Goal: Entertainment & Leisure: Consume media (video, audio)

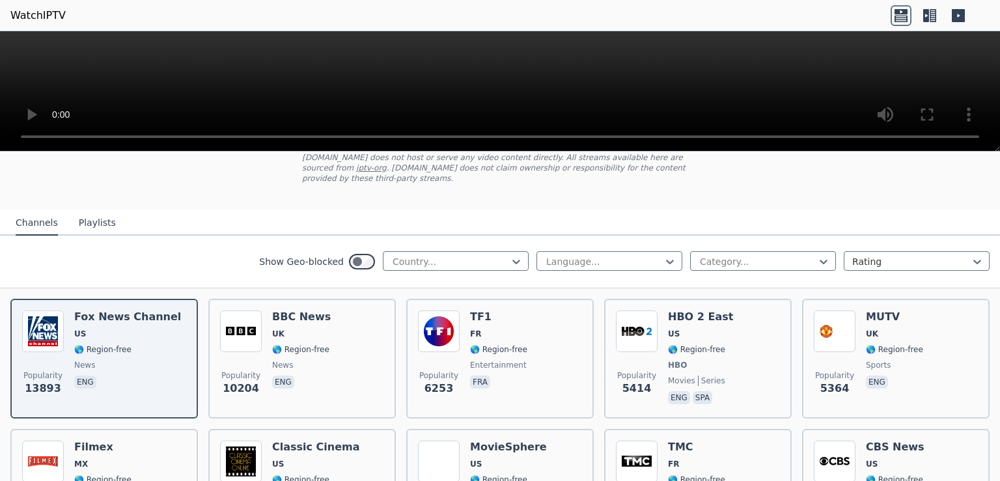
scroll to position [84, 0]
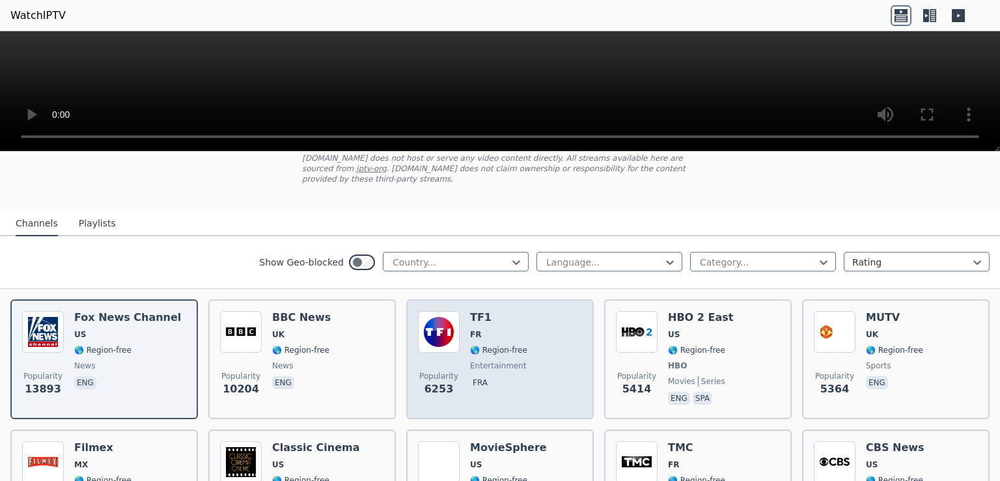
click at [442, 318] on img at bounding box center [439, 332] width 42 height 42
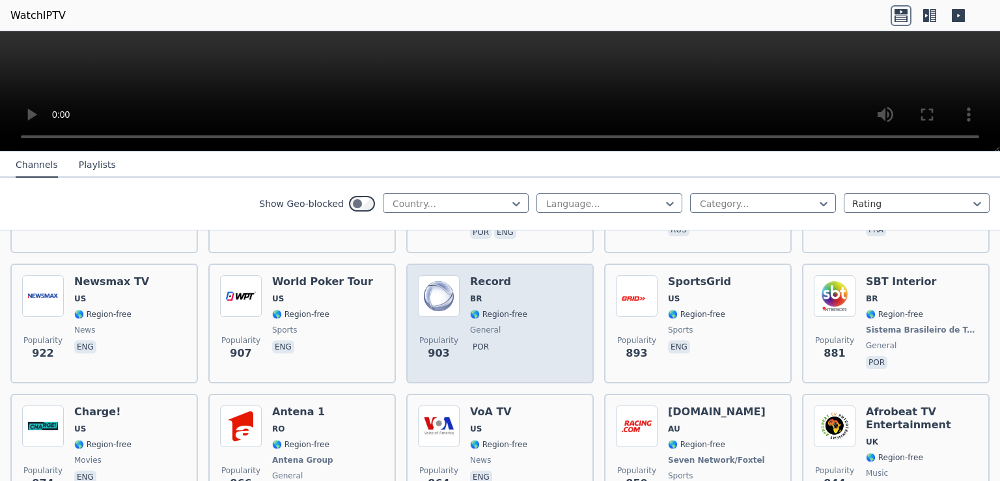
scroll to position [1688, 0]
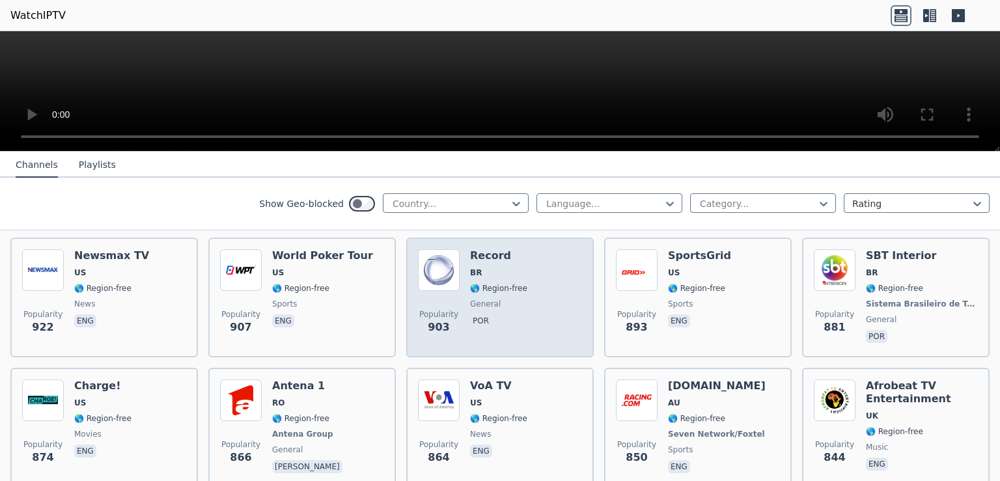
click at [433, 251] on img at bounding box center [439, 270] width 42 height 42
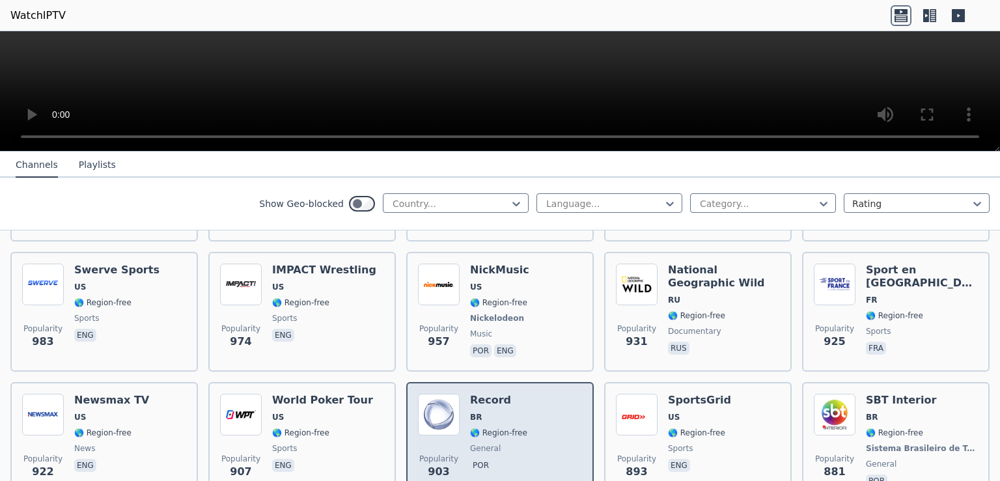
scroll to position [1435, 0]
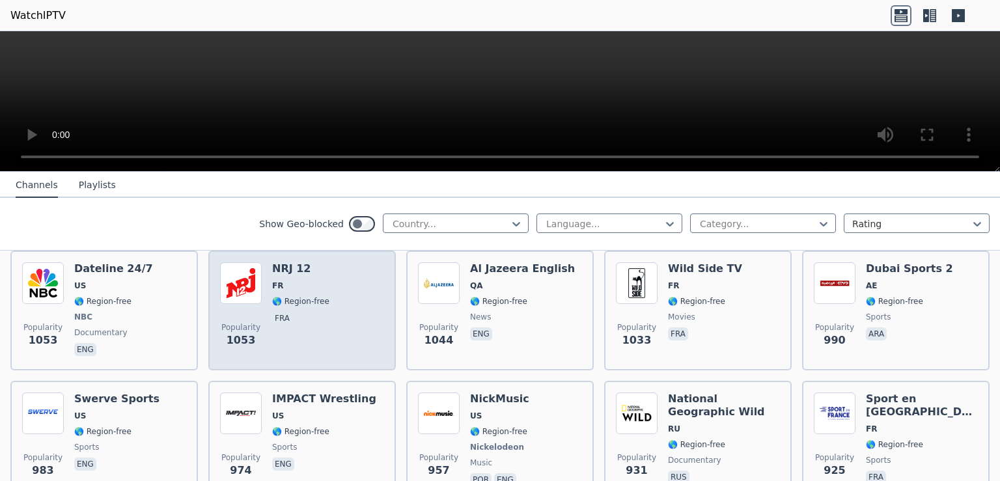
click at [245, 262] on img at bounding box center [241, 283] width 42 height 42
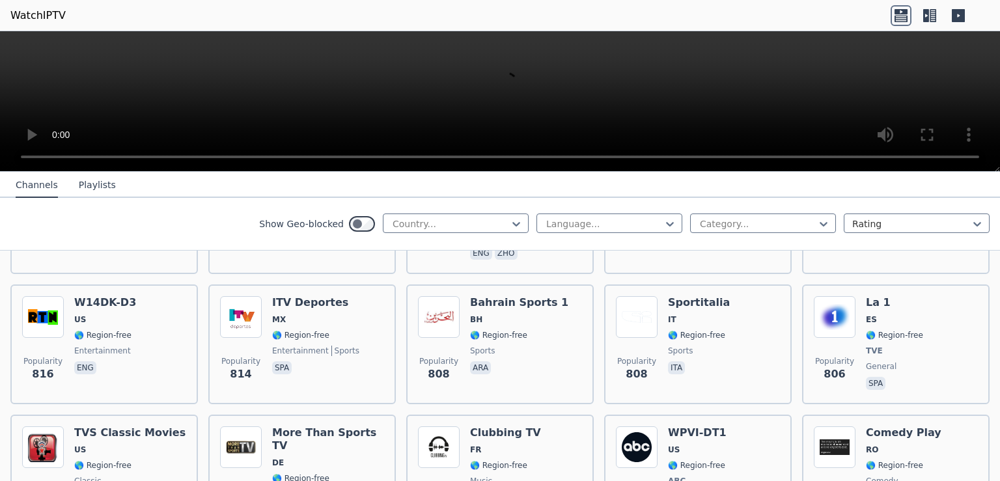
scroll to position [2025, 0]
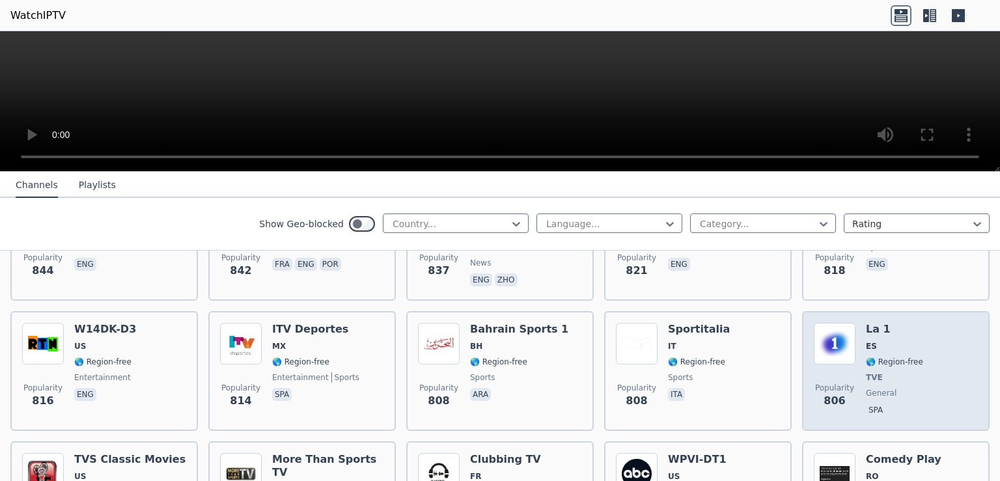
click at [831, 323] on img at bounding box center [835, 344] width 42 height 42
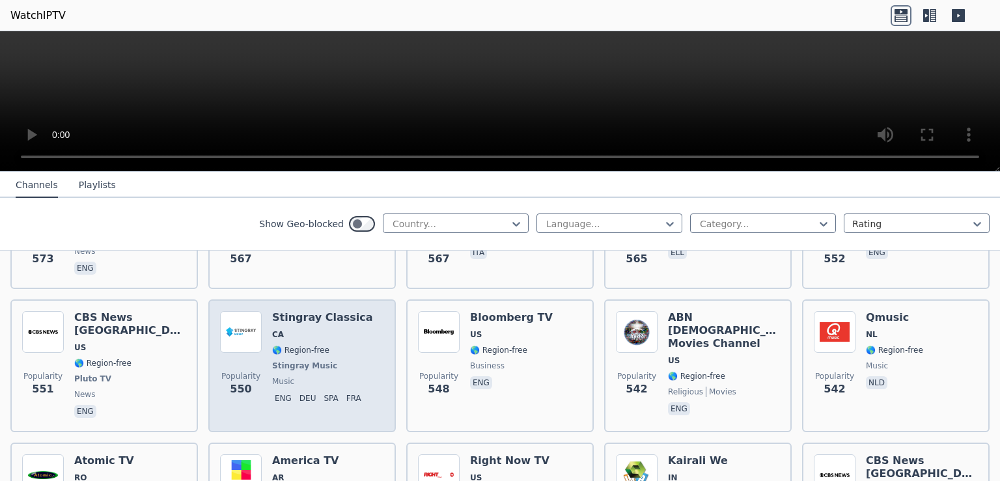
scroll to position [3628, 0]
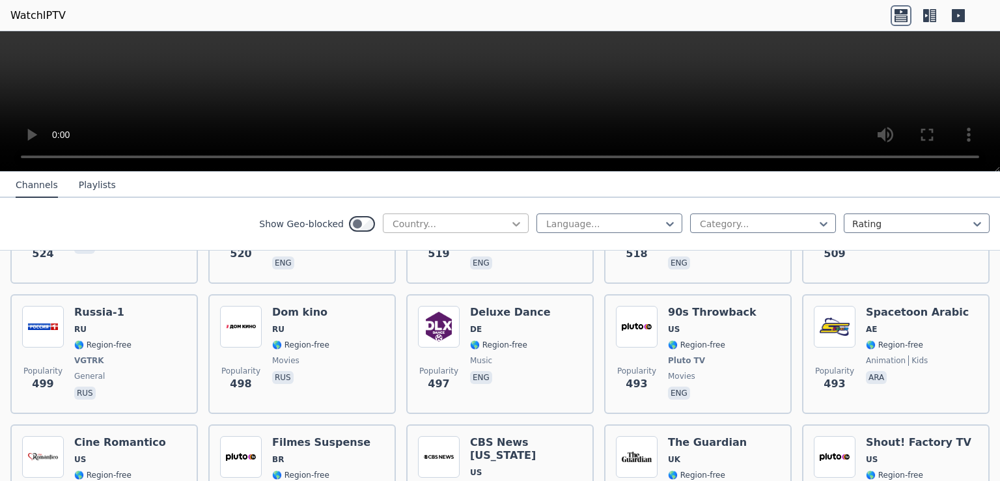
click at [512, 224] on icon at bounding box center [516, 224] width 8 height 5
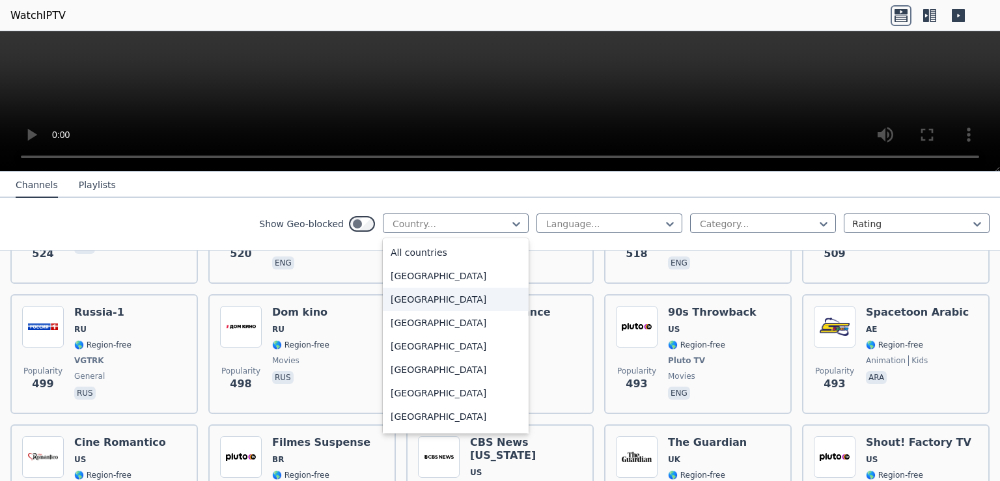
scroll to position [169, 0]
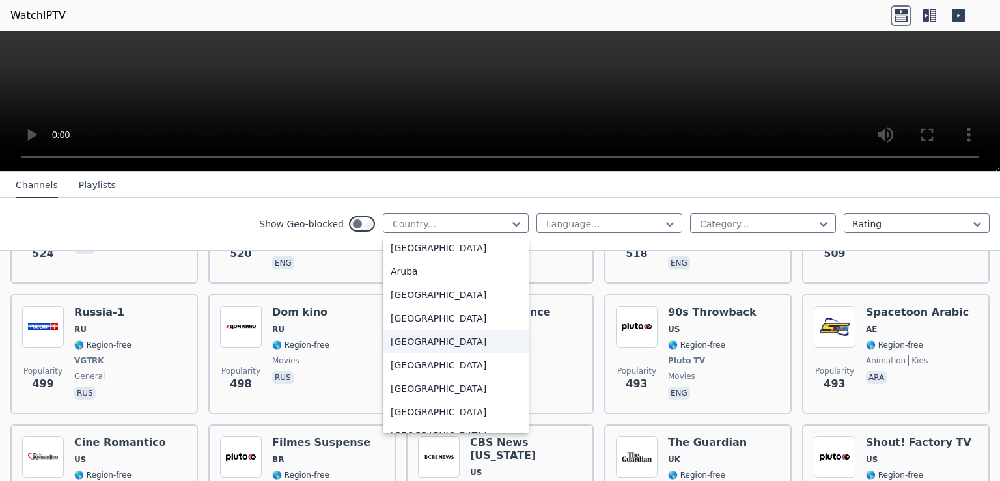
click at [405, 339] on div "[GEOGRAPHIC_DATA]" at bounding box center [456, 341] width 146 height 23
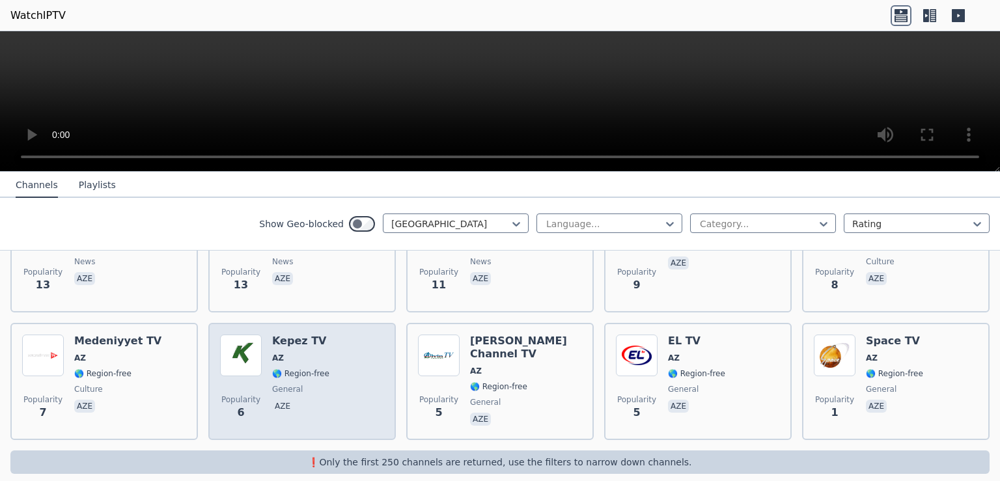
scroll to position [83, 0]
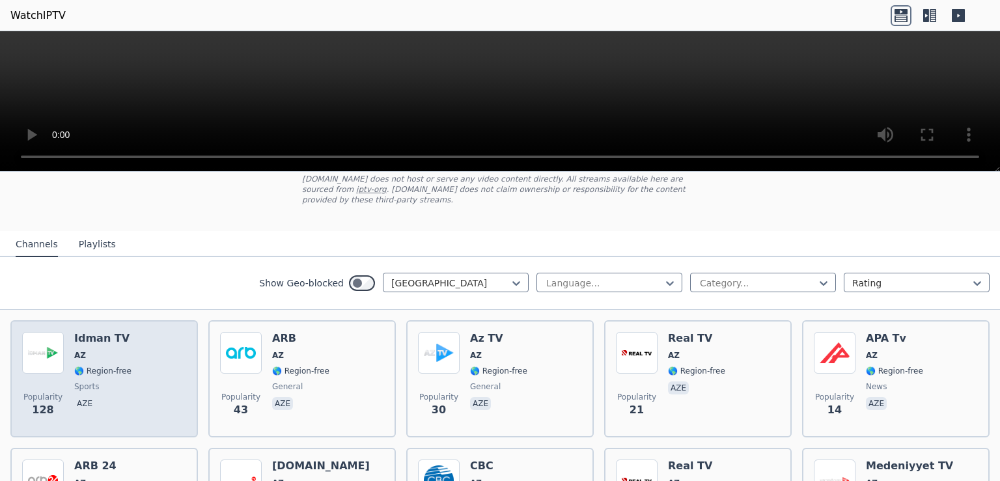
click at [89, 332] on h6 "Idman TV" at bounding box center [102, 338] width 57 height 13
click at [46, 335] on img at bounding box center [43, 353] width 42 height 42
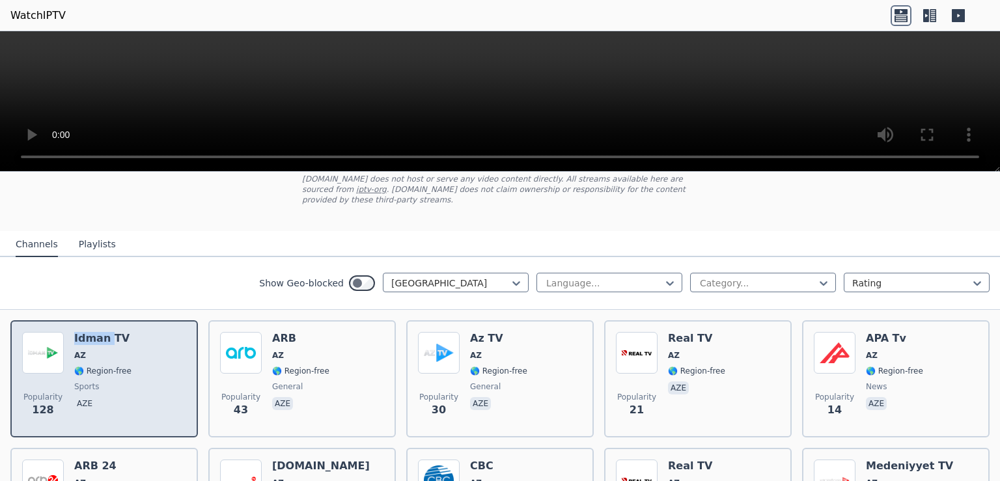
click at [46, 335] on img at bounding box center [43, 353] width 42 height 42
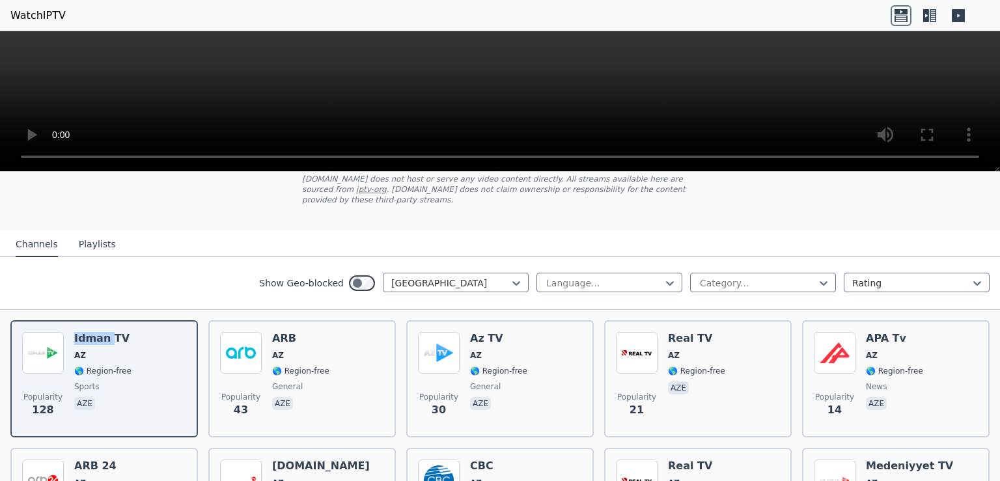
click at [387, 185] on link "iptv-org" at bounding box center [371, 189] width 31 height 9
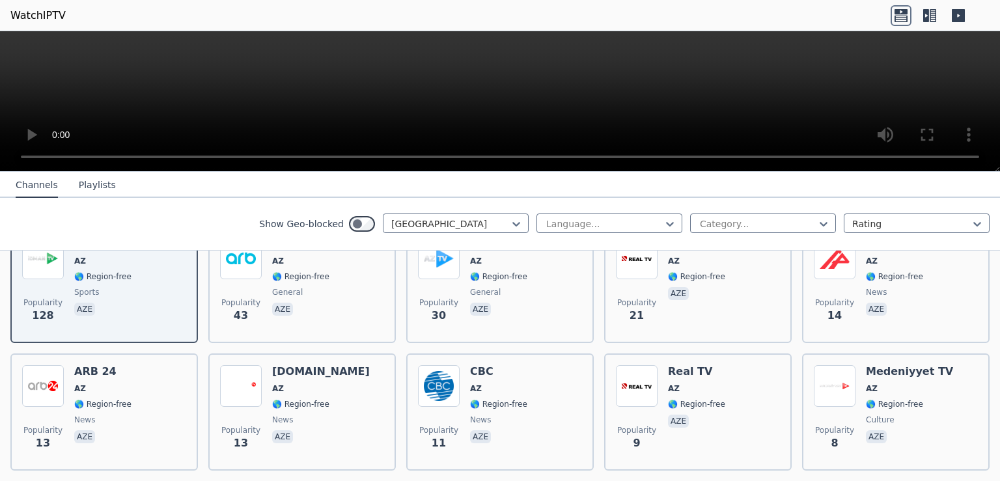
scroll to position [252, 0]
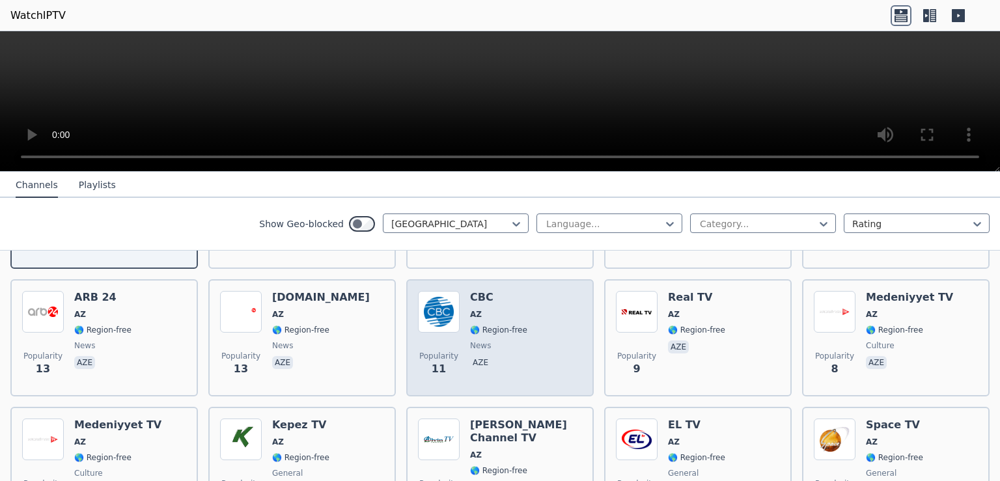
click at [438, 298] on img at bounding box center [439, 312] width 42 height 42
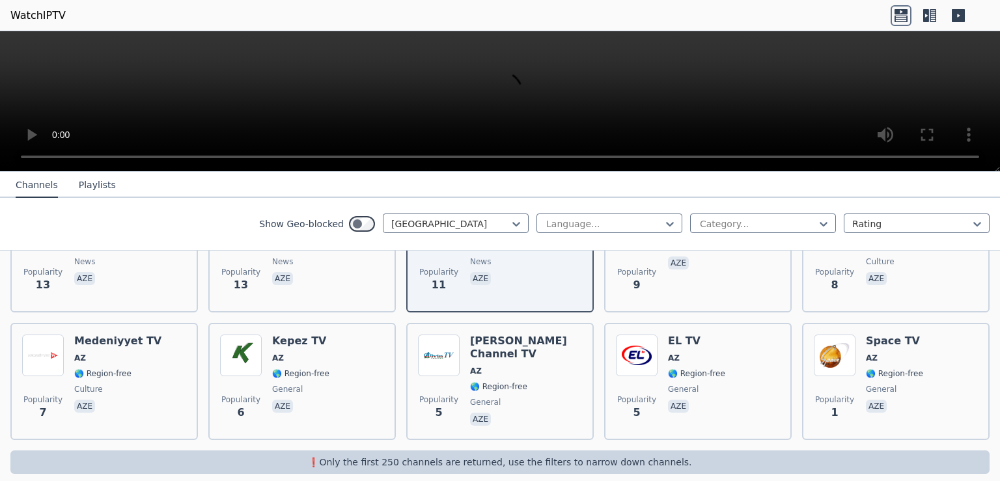
scroll to position [0, 0]
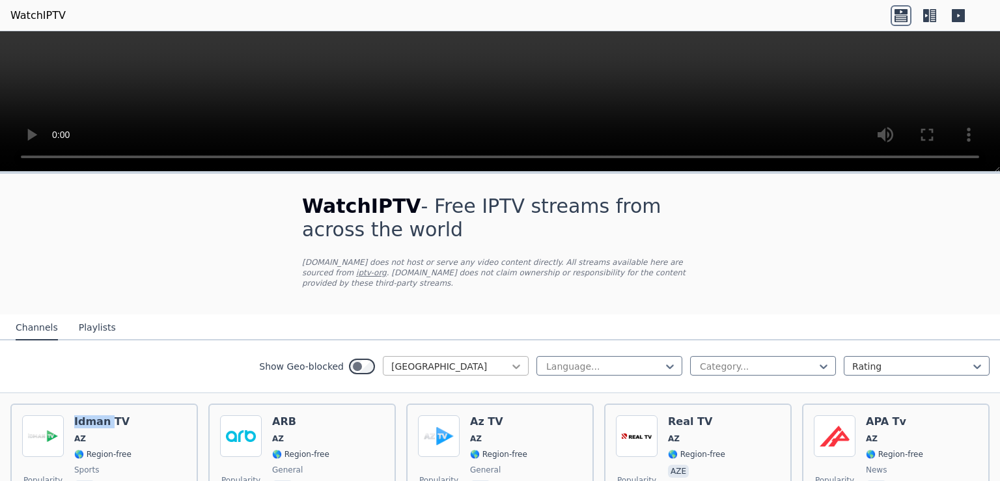
click at [510, 360] on icon at bounding box center [516, 366] width 13 height 13
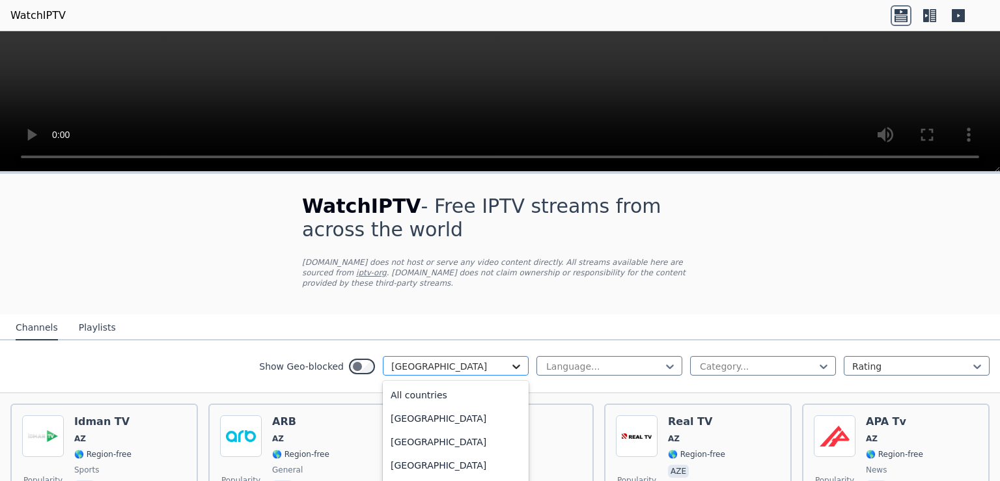
scroll to position [96, 0]
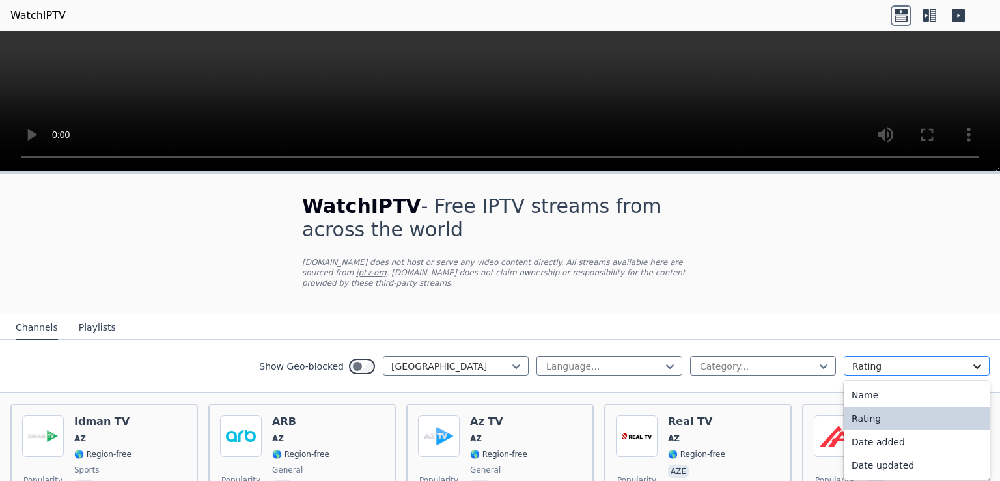
click at [972, 360] on icon at bounding box center [977, 366] width 13 height 13
click at [817, 360] on icon at bounding box center [823, 366] width 13 height 13
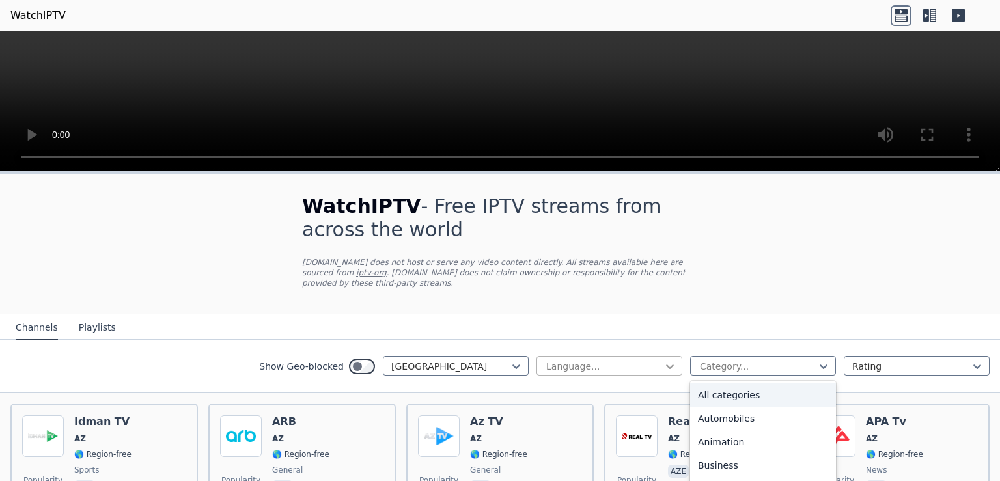
click at [664, 360] on icon at bounding box center [670, 366] width 13 height 13
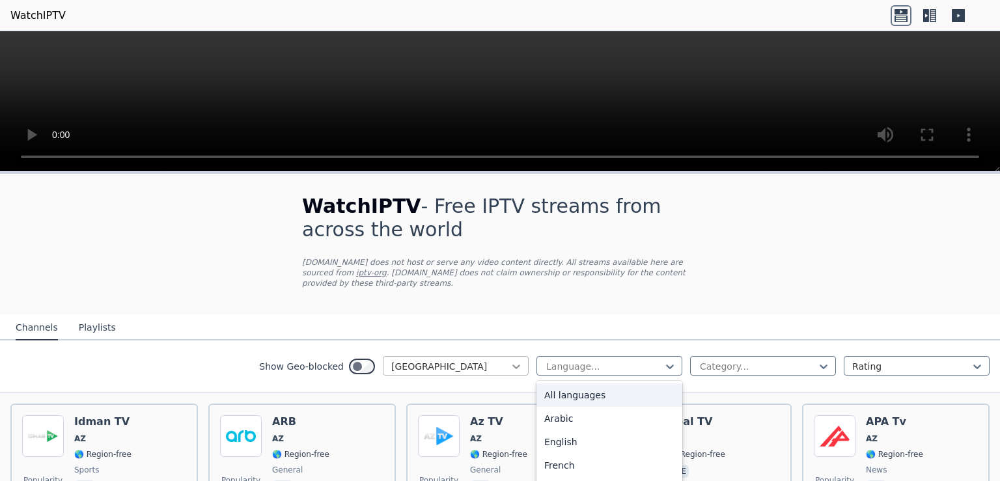
click at [510, 360] on icon at bounding box center [516, 366] width 13 height 13
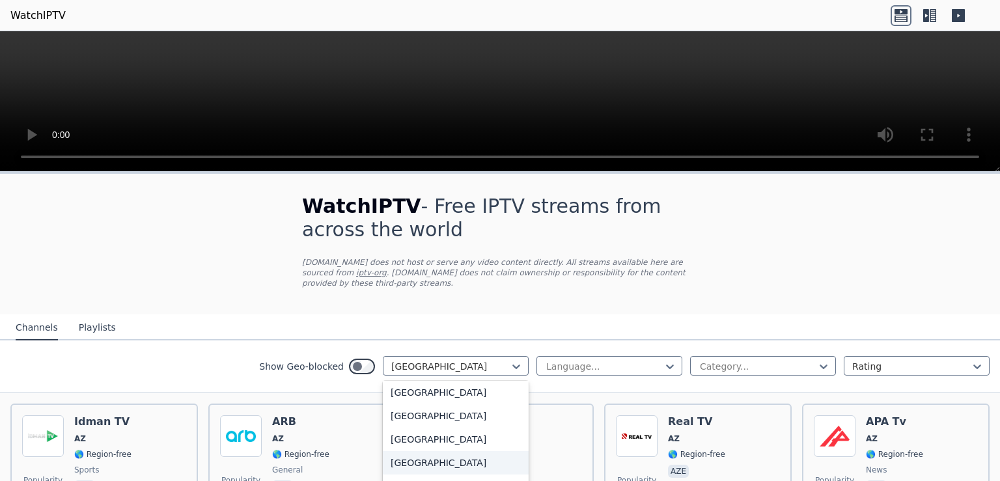
click at [411, 451] on div "[GEOGRAPHIC_DATA]" at bounding box center [456, 462] width 146 height 23
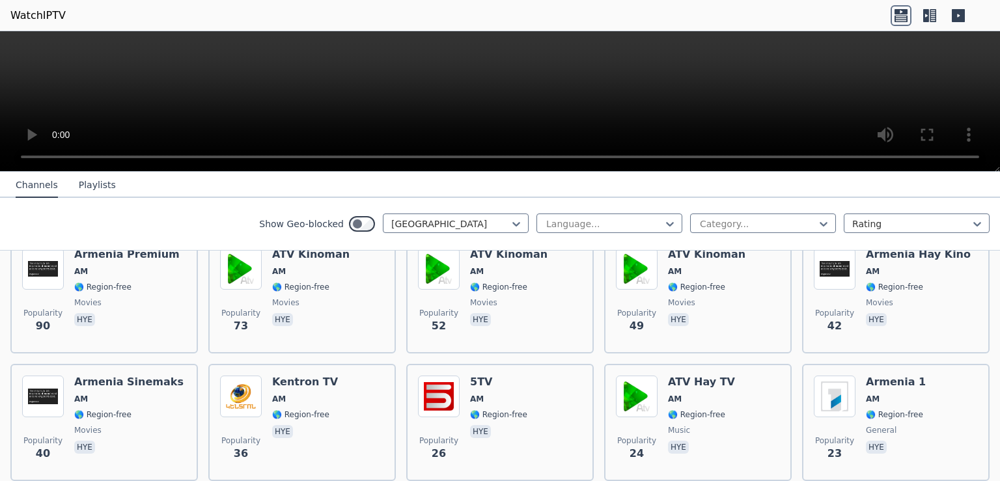
scroll to position [169, 0]
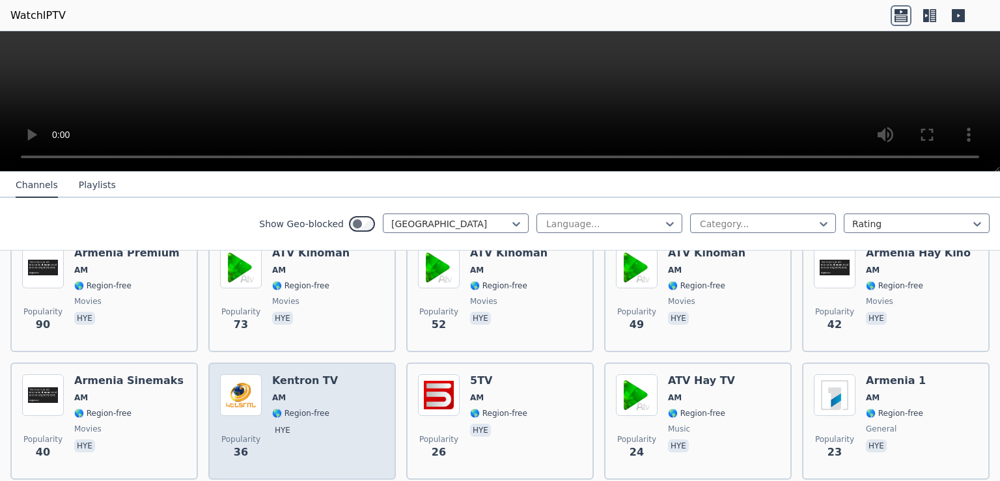
click at [248, 381] on img at bounding box center [241, 395] width 42 height 42
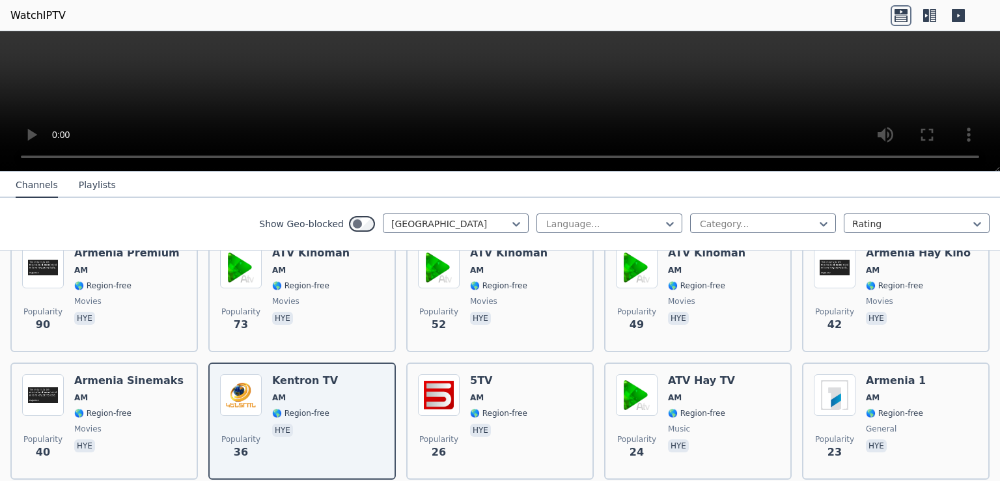
scroll to position [0, 0]
